Goal: Task Accomplishment & Management: Use online tool/utility

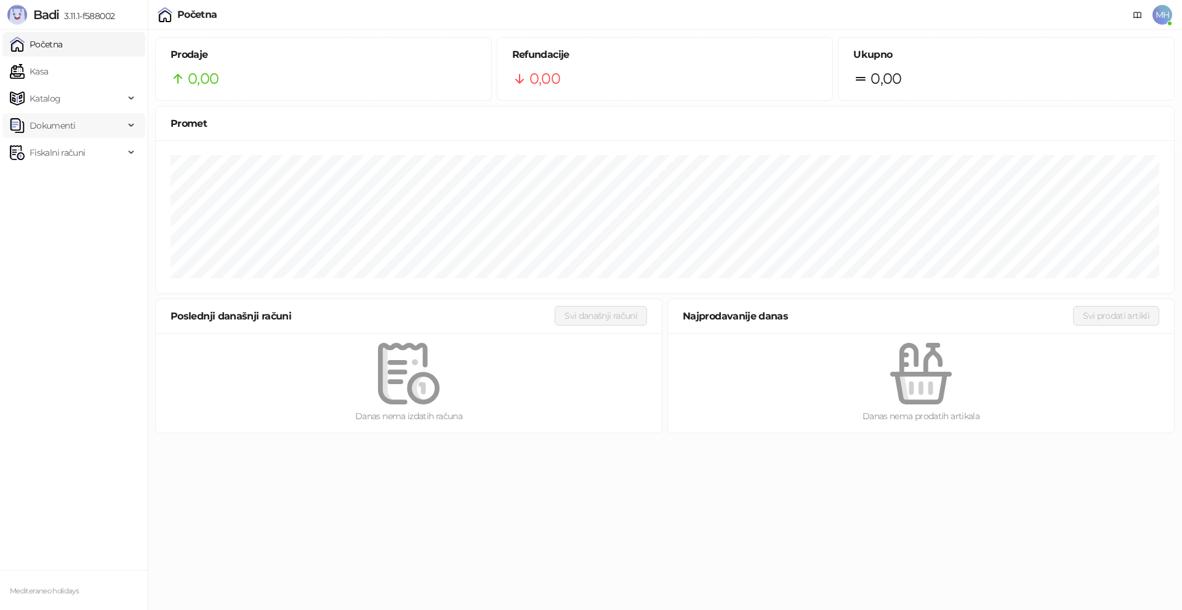
drag, startPoint x: 71, startPoint y: 73, endPoint x: 143, endPoint y: 134, distance: 94.8
click at [48, 73] on link "Kasa" at bounding box center [29, 71] width 38 height 25
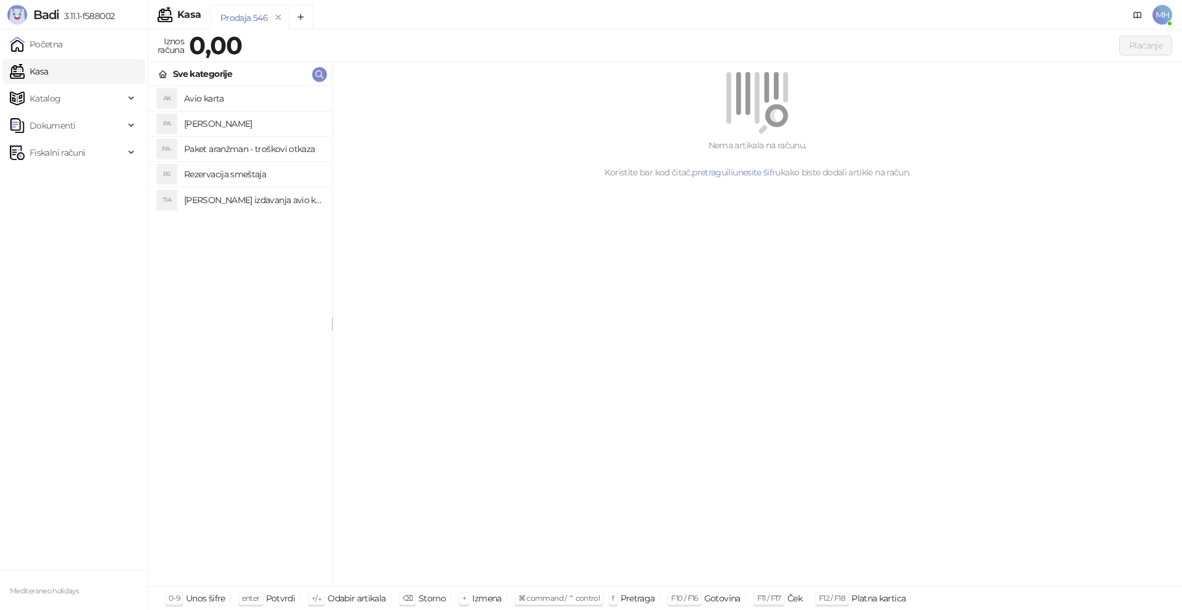
click at [231, 124] on h4 "[PERSON_NAME]" at bounding box center [253, 124] width 138 height 20
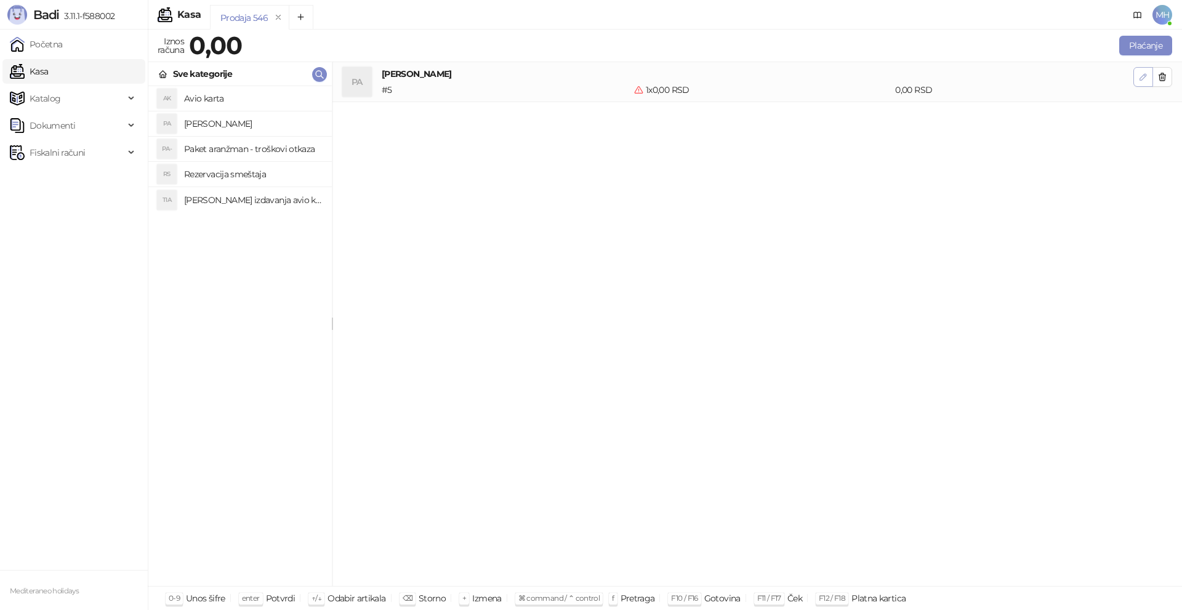
click at [1143, 79] on icon "button" at bounding box center [1143, 77] width 10 height 10
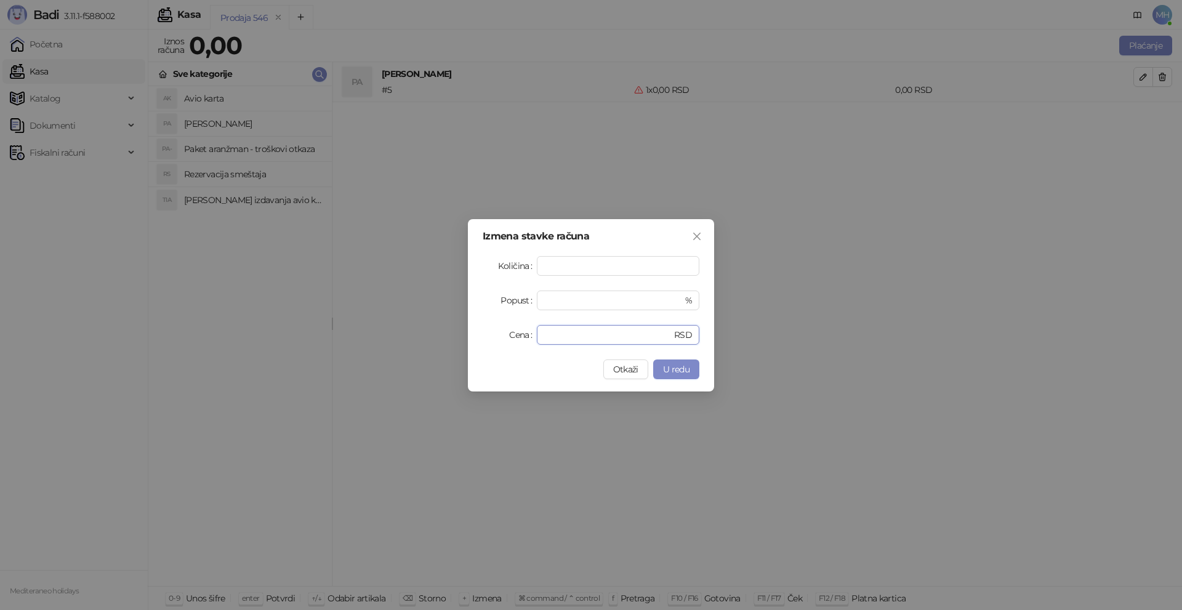
drag, startPoint x: 575, startPoint y: 335, endPoint x: 508, endPoint y: 335, distance: 67.1
click at [515, 336] on div "Cena * RSD" at bounding box center [590, 335] width 217 height 20
type input "*"
type input "*****"
click at [686, 372] on span "U redu" at bounding box center [676, 369] width 26 height 11
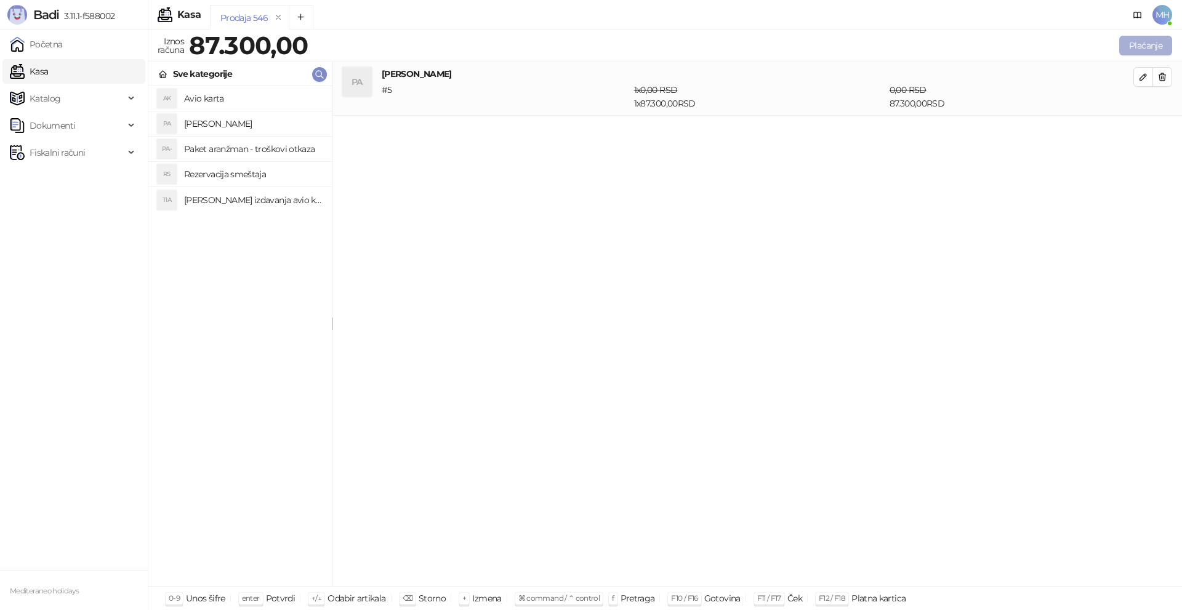
click at [1135, 43] on button "Plaćanje" at bounding box center [1145, 46] width 53 height 20
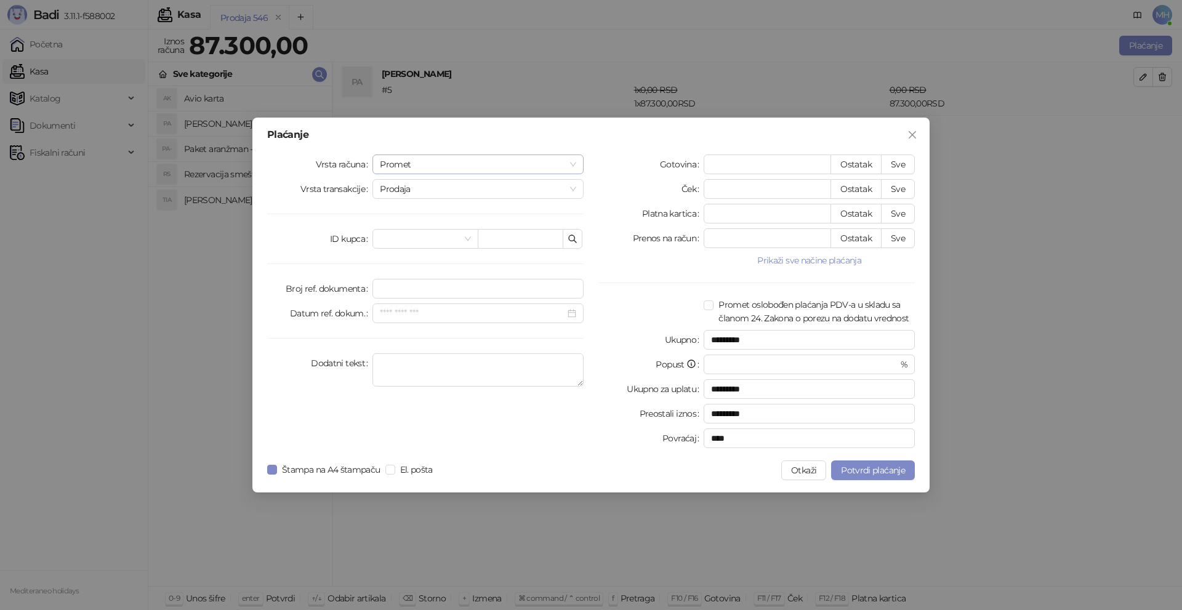
click at [572, 162] on span "Promet" at bounding box center [478, 164] width 196 height 18
click at [401, 250] on div "Avans" at bounding box center [477, 248] width 191 height 14
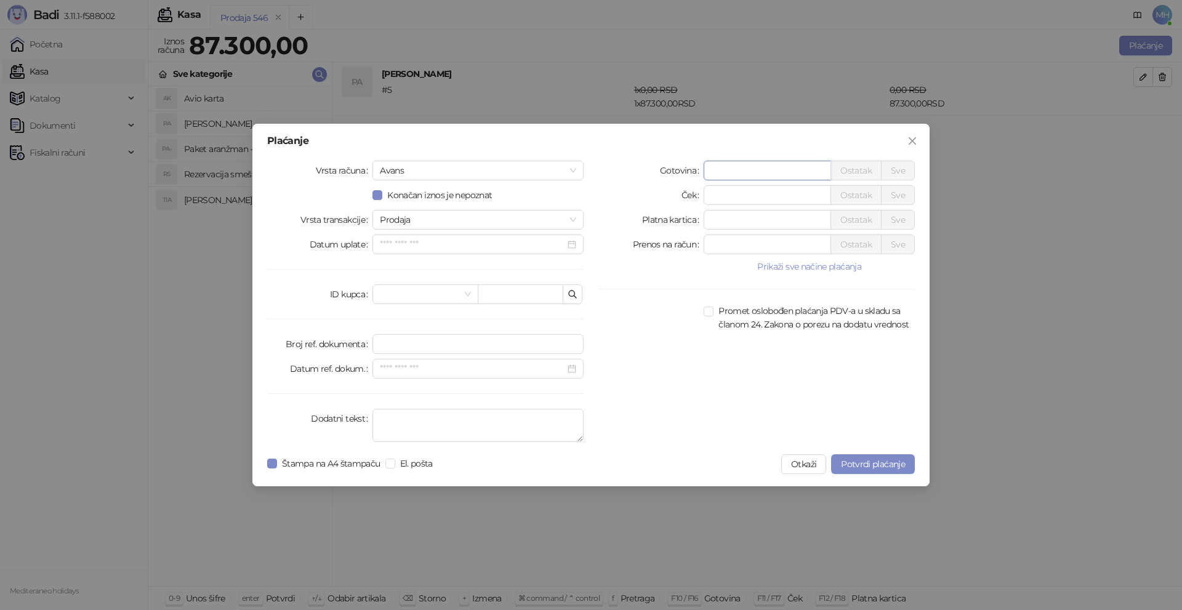
drag, startPoint x: 734, startPoint y: 172, endPoint x: 670, endPoint y: 172, distance: 64.0
click at [670, 172] on div "Gotovina * Ostatak Sve" at bounding box center [756, 171] width 316 height 20
type input "*****"
click at [421, 420] on textarea "Dodatni tekst" at bounding box center [477, 425] width 211 height 33
type textarea "*********"
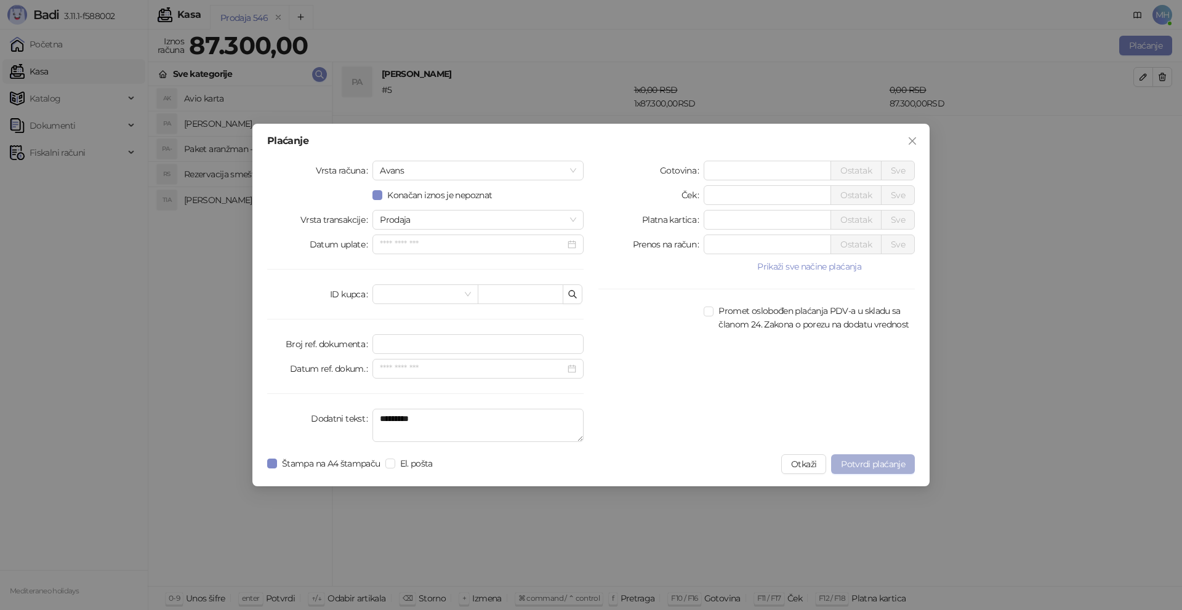
click at [886, 457] on button "Potvrdi plaćanje" at bounding box center [873, 464] width 84 height 20
